Goal: Information Seeking & Learning: Check status

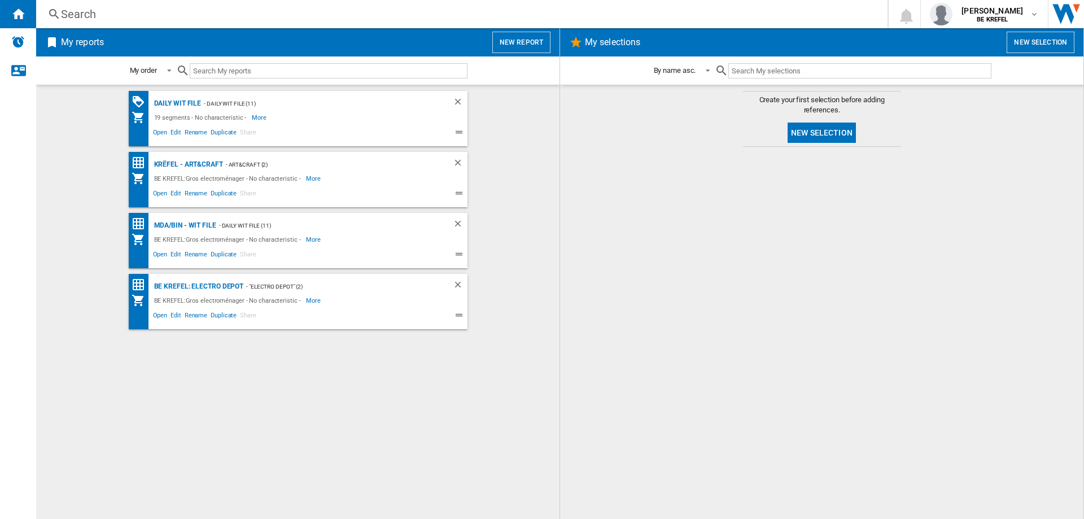
click at [116, 14] on div "Search" at bounding box center [459, 14] width 797 height 16
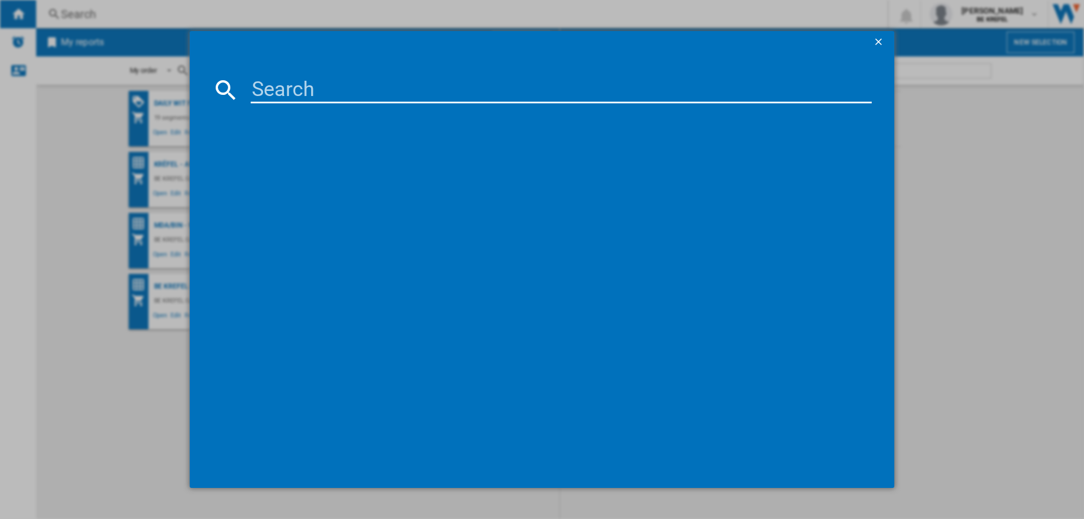
click at [284, 90] on input at bounding box center [561, 89] width 621 height 27
type input "21000260"
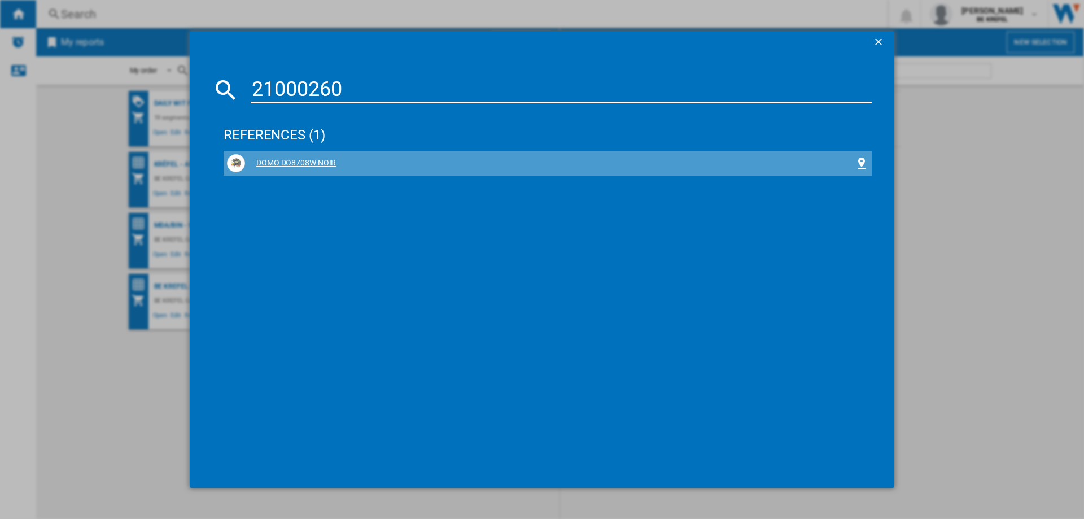
click at [283, 162] on div "DOMO DO8708W NOIR" at bounding box center [550, 163] width 610 height 11
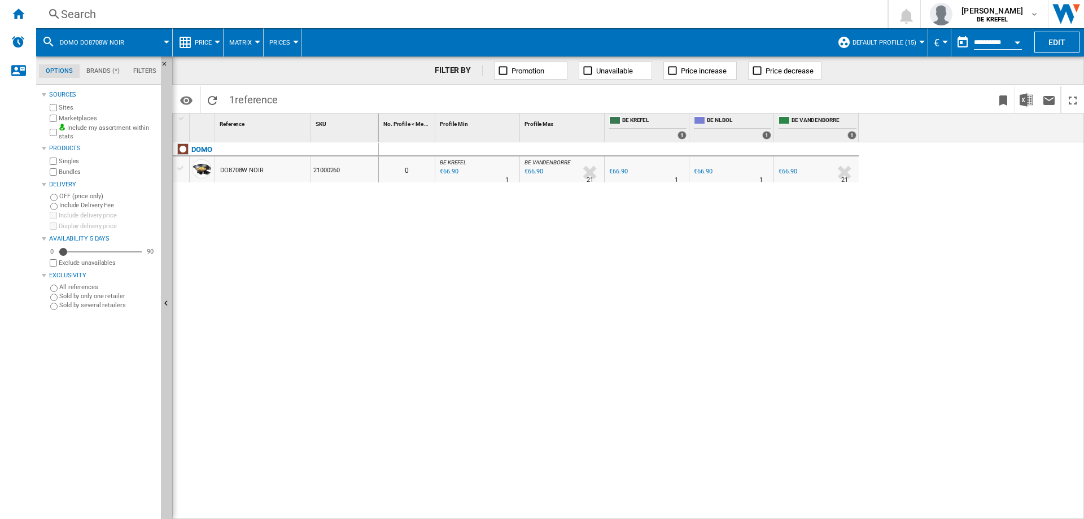
click at [778, 170] on div "€66.90" at bounding box center [787, 171] width 20 height 11
click at [338, 438] on div "DOMO DO8708W NOIR 21000260" at bounding box center [276, 327] width 206 height 371
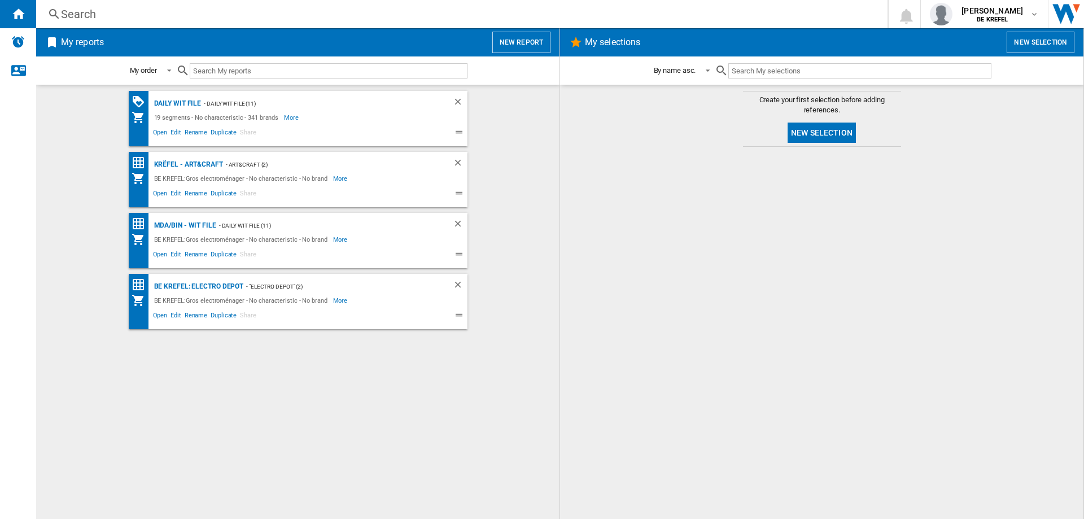
click at [93, 15] on div "Search" at bounding box center [459, 14] width 797 height 16
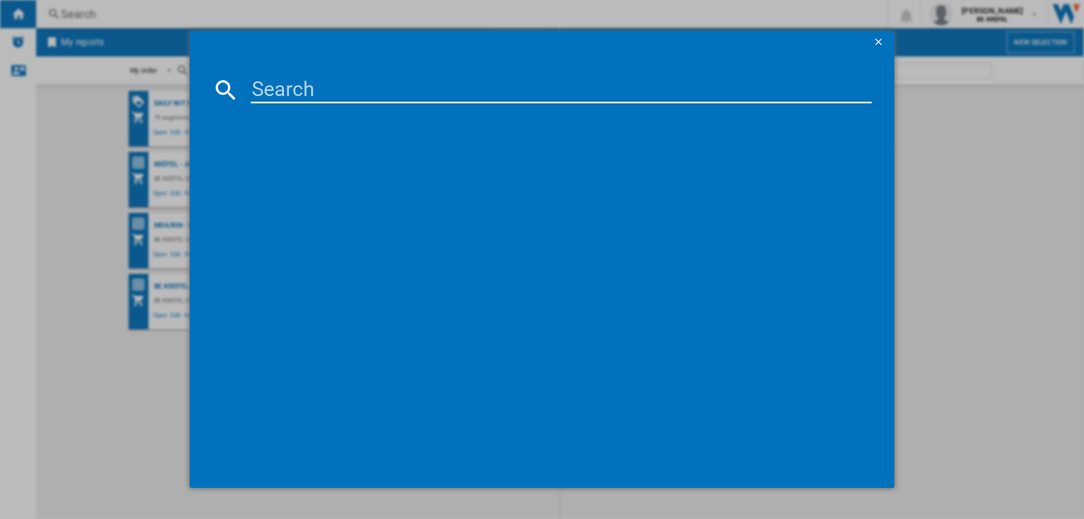
click at [348, 96] on input at bounding box center [561, 89] width 621 height 27
type input "21008658"
click at [335, 160] on div "ORAL-B IO SERIES 3S NOIR" at bounding box center [550, 163] width 610 height 11
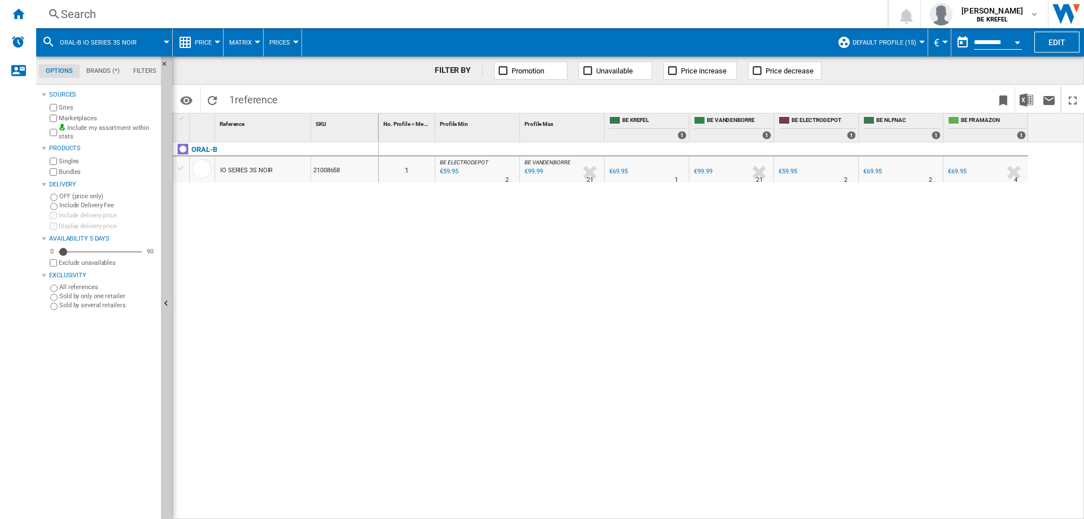
click at [794, 170] on div "€59.95" at bounding box center [787, 171] width 18 height 7
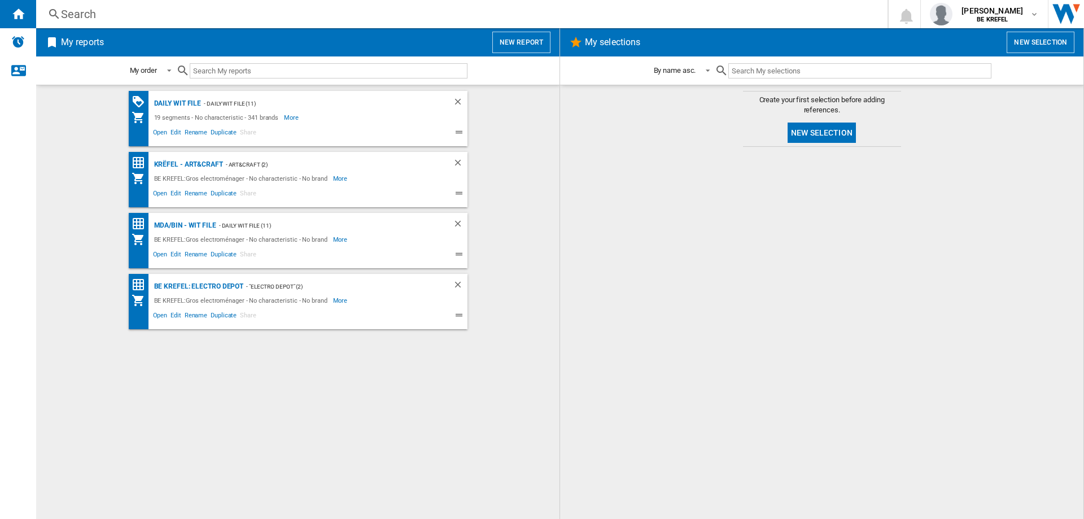
click at [96, 15] on div "Search" at bounding box center [459, 14] width 797 height 16
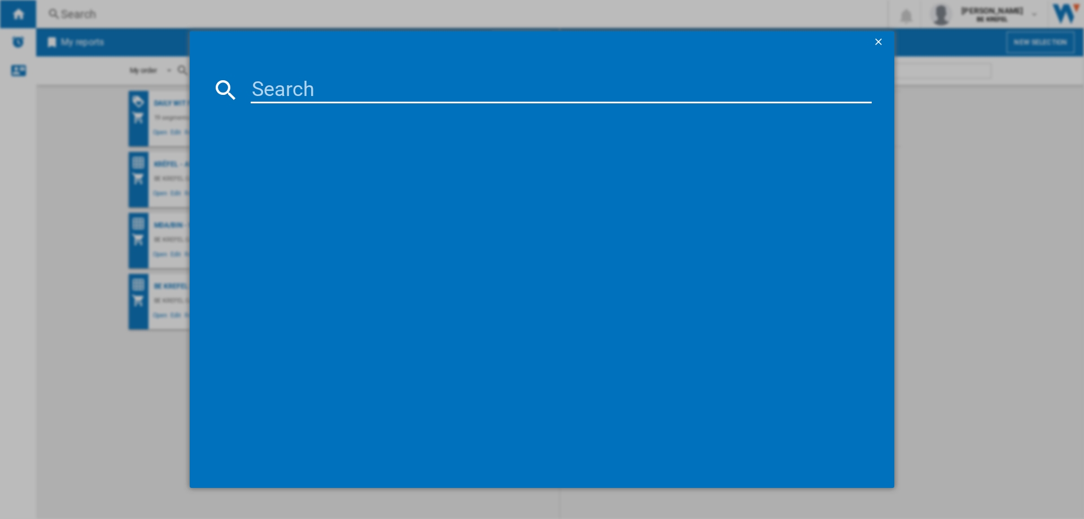
click at [282, 94] on input at bounding box center [561, 89] width 621 height 27
type input "2"
type input "DO9177PZ"
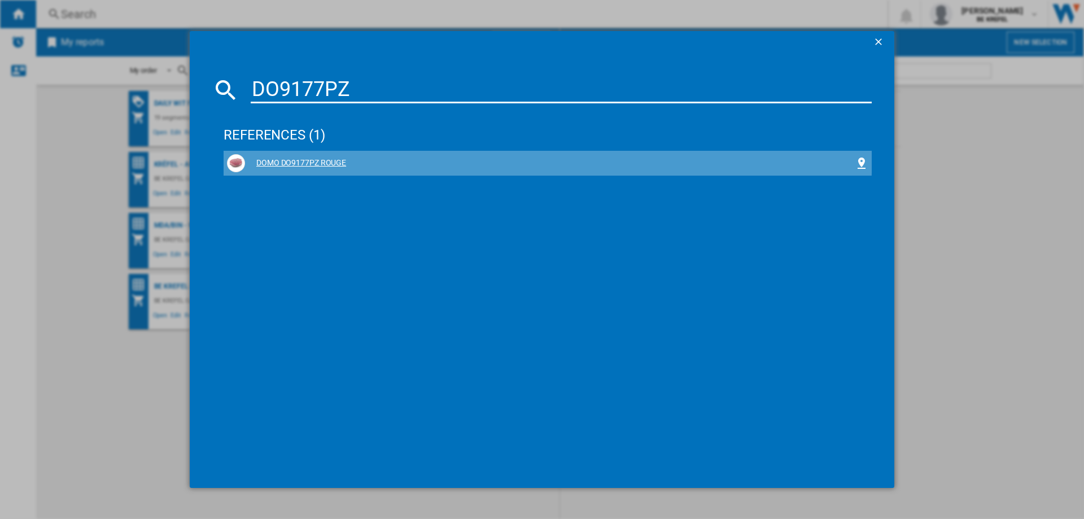
click at [316, 156] on div "DOMO DO9177PZ ROUGE" at bounding box center [547, 163] width 641 height 18
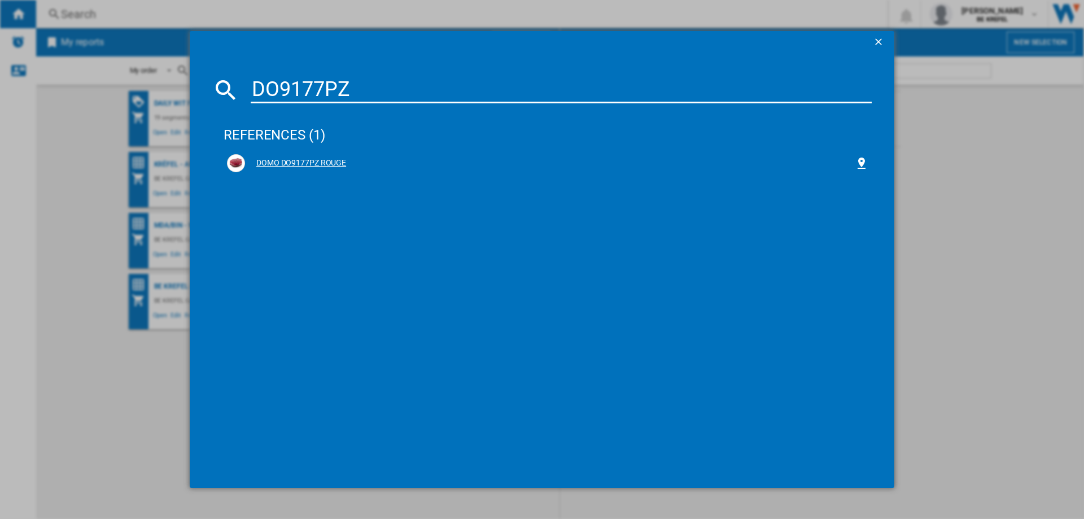
click at [318, 160] on div "DOMO DO9177PZ ROUGE" at bounding box center [550, 163] width 610 height 11
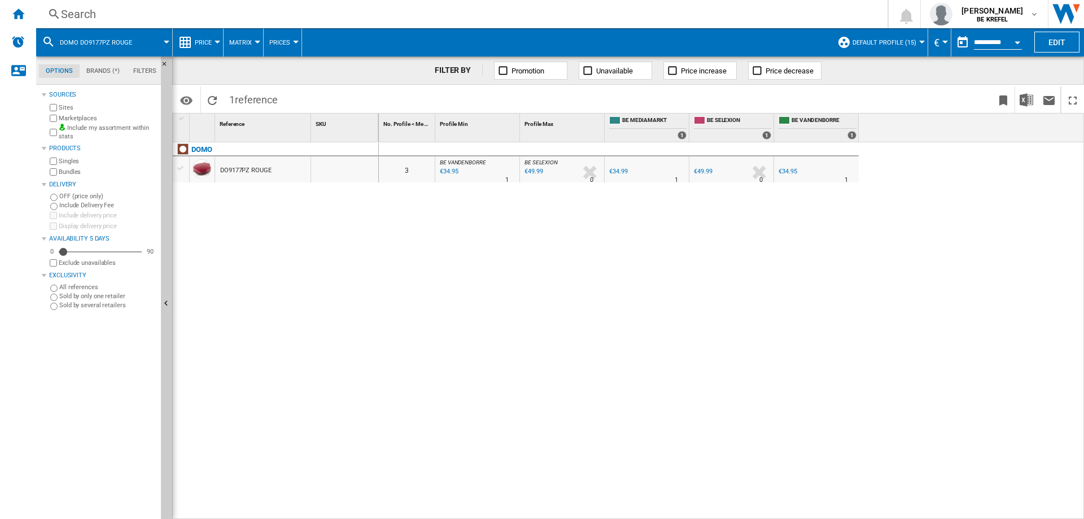
click at [794, 171] on div "€34.95" at bounding box center [787, 171] width 18 height 7
click at [621, 170] on div "€34.99" at bounding box center [618, 171] width 18 height 7
click at [581, 427] on div "0 3 BE VANDENBORRE : BE FR VANDENBORRE -1.0 % €34.95 % N/A 1 BE VANDENBORRE : B…" at bounding box center [732, 330] width 706 height 377
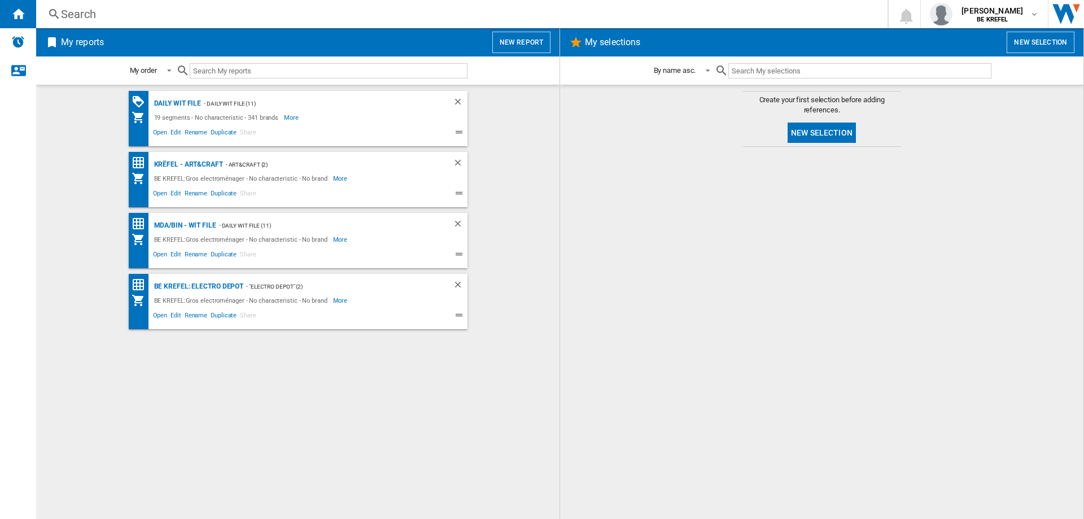
click at [119, 11] on div "Search" at bounding box center [459, 14] width 797 height 16
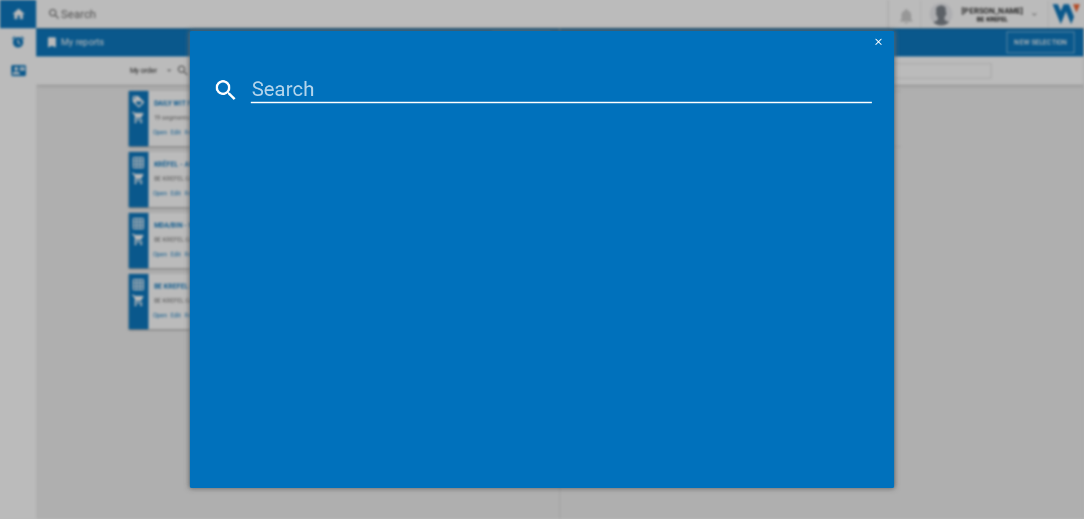
click at [284, 78] on input at bounding box center [561, 89] width 621 height 27
type input "DO9285PZ"
click at [296, 165] on div "DOMO DO9285PZ NOIR" at bounding box center [550, 163] width 610 height 11
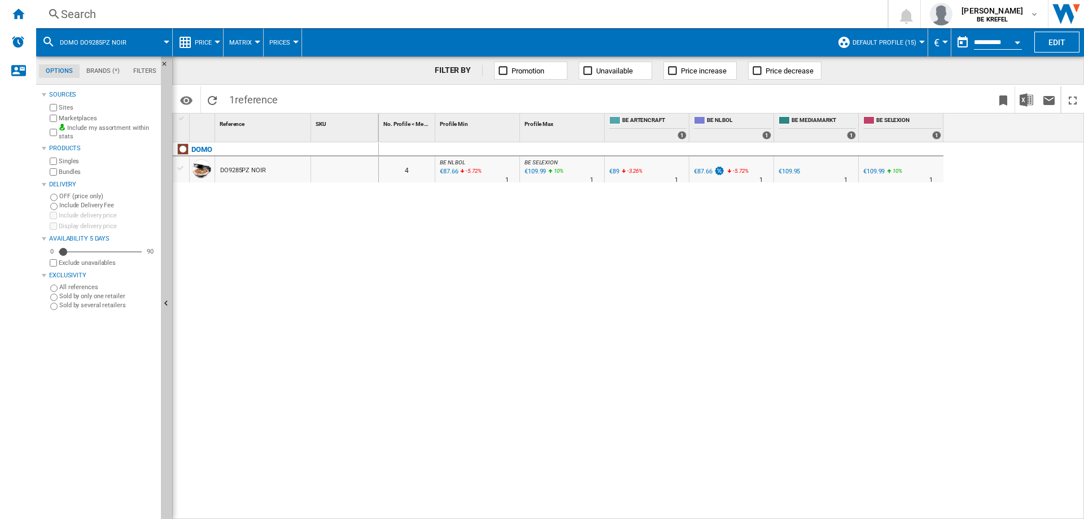
click at [788, 173] on div "€109.95" at bounding box center [788, 171] width 21 height 7
click at [160, 9] on div "Search" at bounding box center [459, 14] width 797 height 16
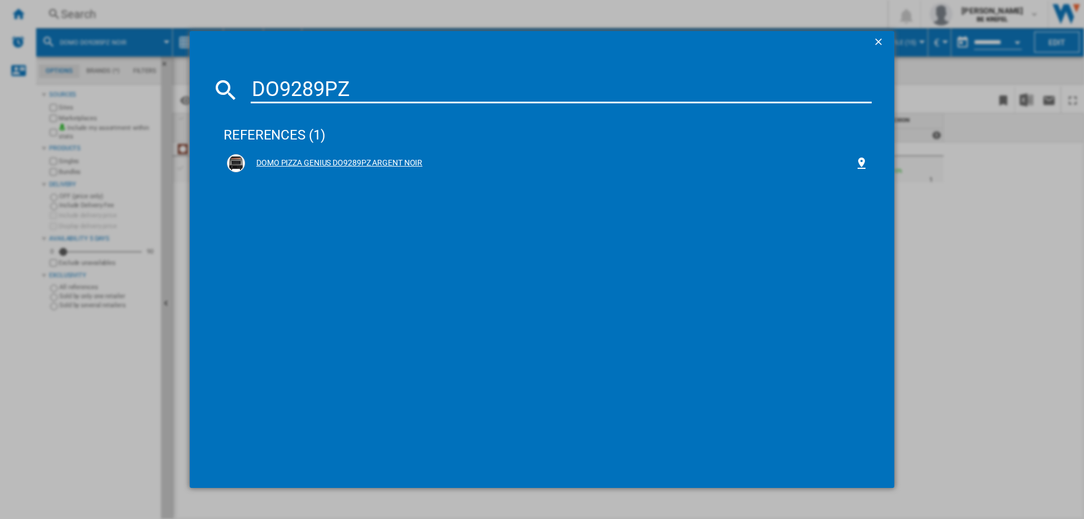
type input "DO9289PZ"
click at [280, 159] on div "DOMO PIZZA GENIUS DO9289PZ ARGENT NOIR" at bounding box center [550, 163] width 610 height 11
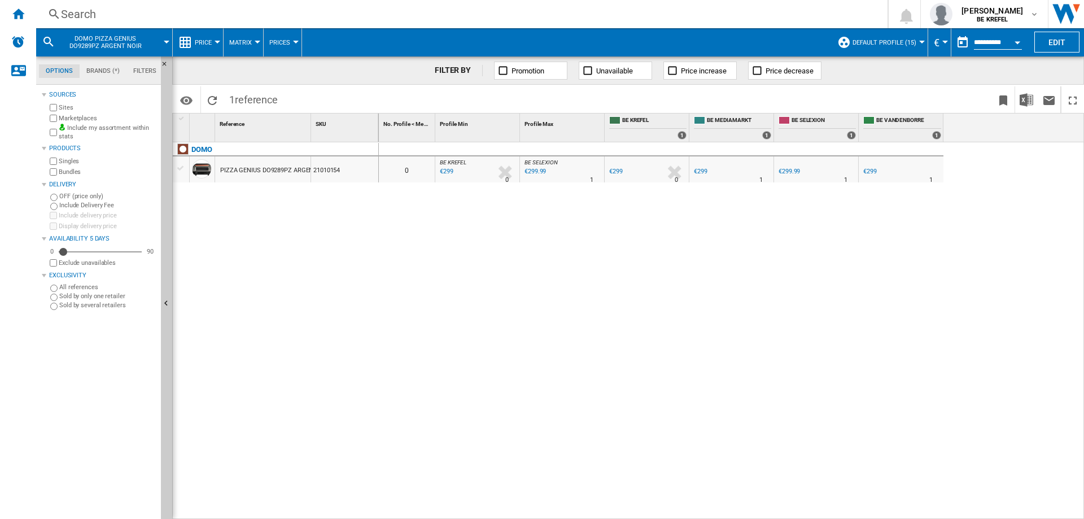
click at [872, 173] on div "€299" at bounding box center [870, 171] width 14 height 7
click at [87, 12] on div "Search" at bounding box center [459, 14] width 797 height 16
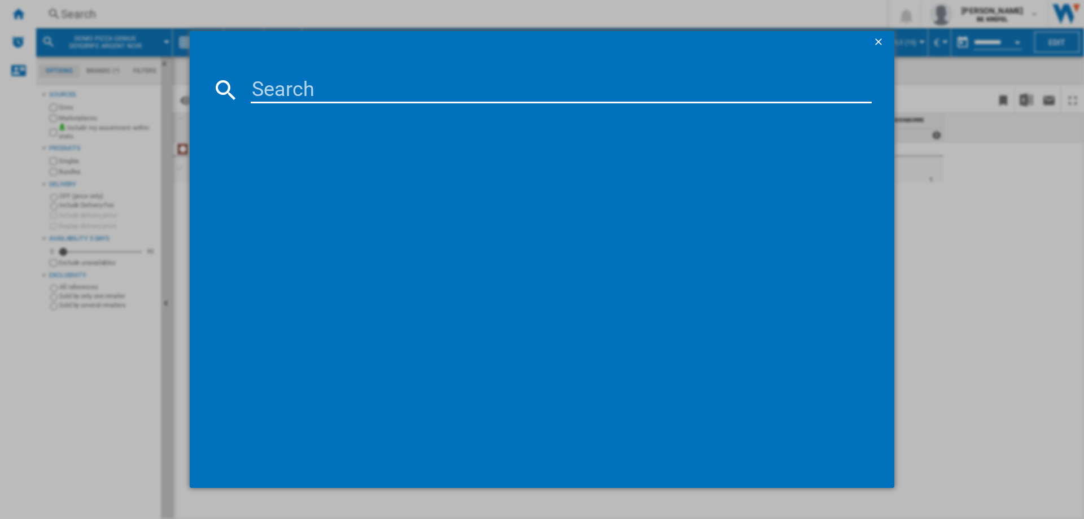
click at [322, 97] on input at bounding box center [561, 89] width 621 height 27
type input "DO9147G"
click at [298, 158] on div "DOMO DO9147G NOIR" at bounding box center [550, 163] width 610 height 11
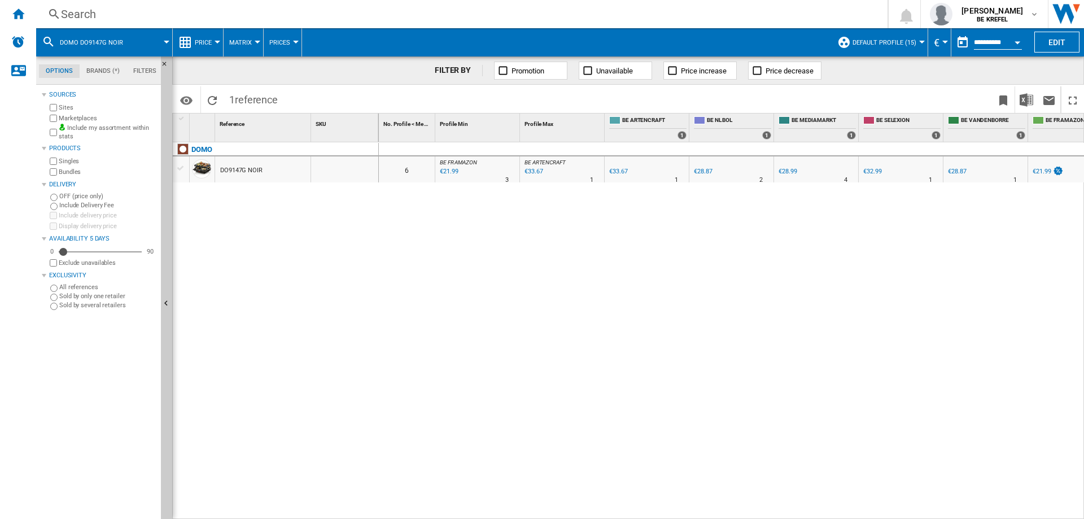
click at [956, 174] on div "€28.87" at bounding box center [957, 171] width 18 height 7
click at [88, 10] on div "Search" at bounding box center [459, 14] width 797 height 16
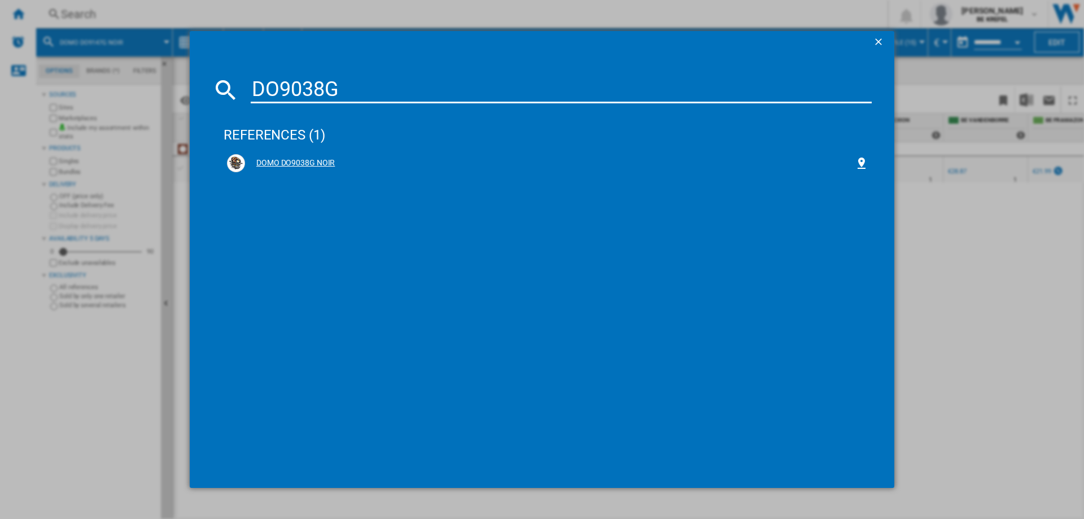
type input "DO9038G"
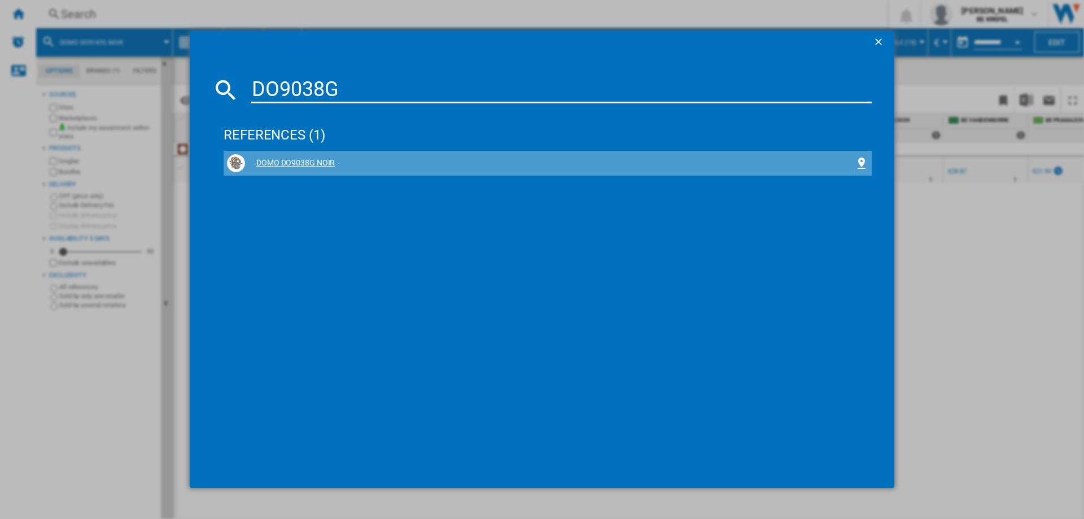
click at [317, 162] on div "DOMO DO9038G NOIR" at bounding box center [550, 163] width 610 height 11
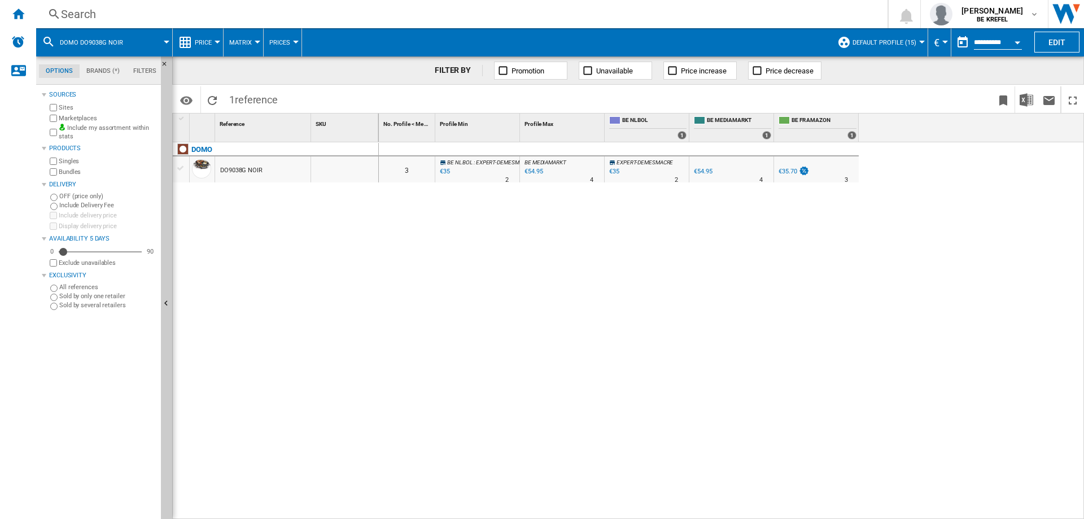
click at [708, 168] on div "€54.95" at bounding box center [703, 171] width 18 height 7
click at [96, 15] on div "Search" at bounding box center [459, 14] width 797 height 16
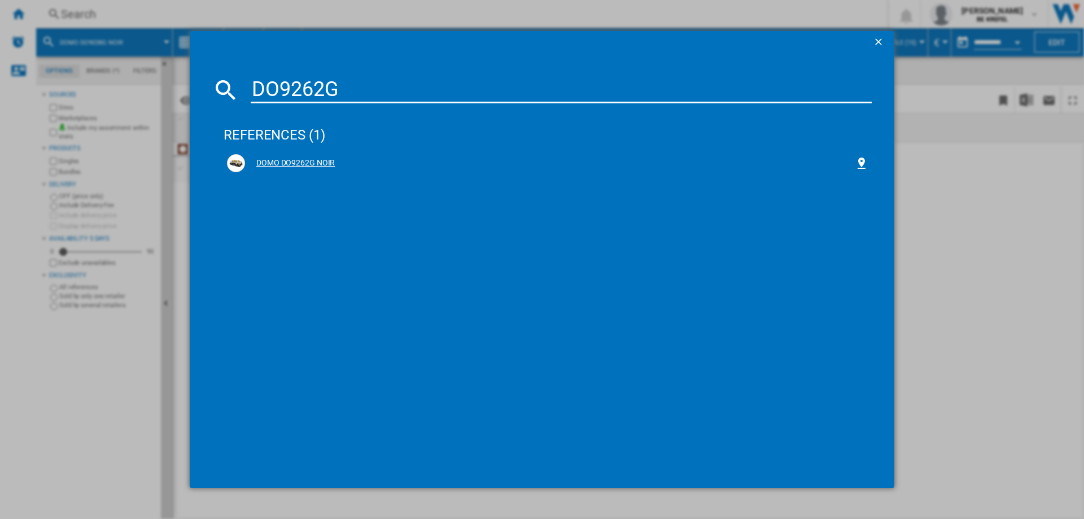
type input "DO9262G"
click at [310, 158] on div "DOMO DO9262G NOIR" at bounding box center [550, 163] width 610 height 11
